Goal: Information Seeking & Learning: Check status

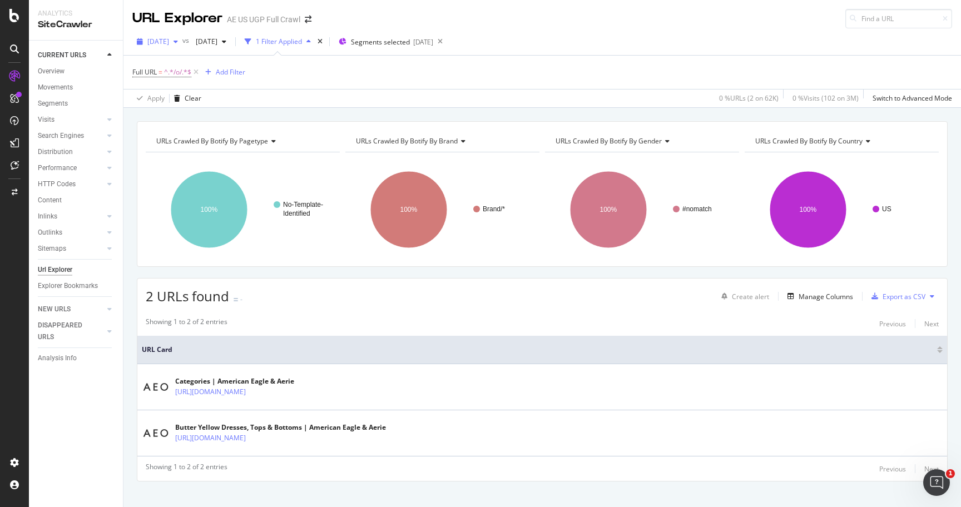
click at [169, 43] on span "[DATE]" at bounding box center [158, 41] width 22 height 9
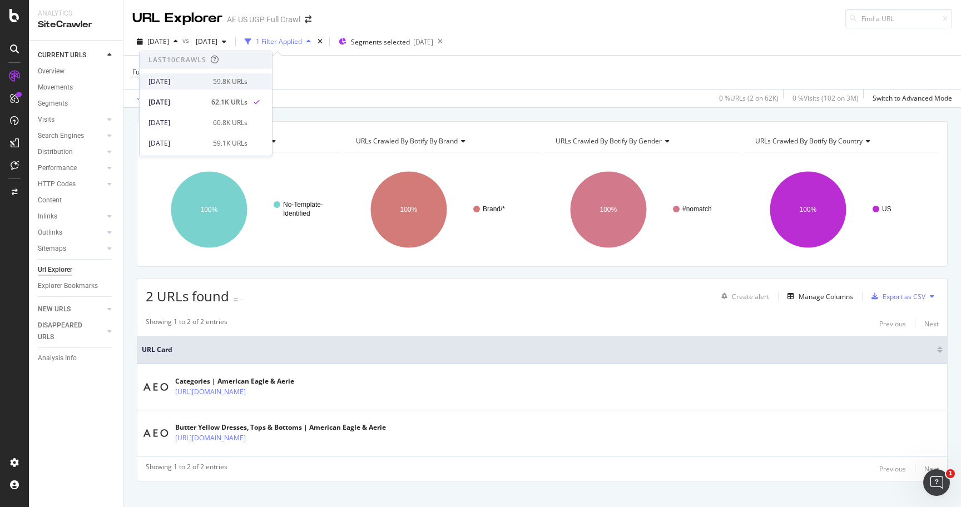
click at [182, 79] on div "[DATE]" at bounding box center [178, 82] width 58 height 10
